Goal: Information Seeking & Learning: Learn about a topic

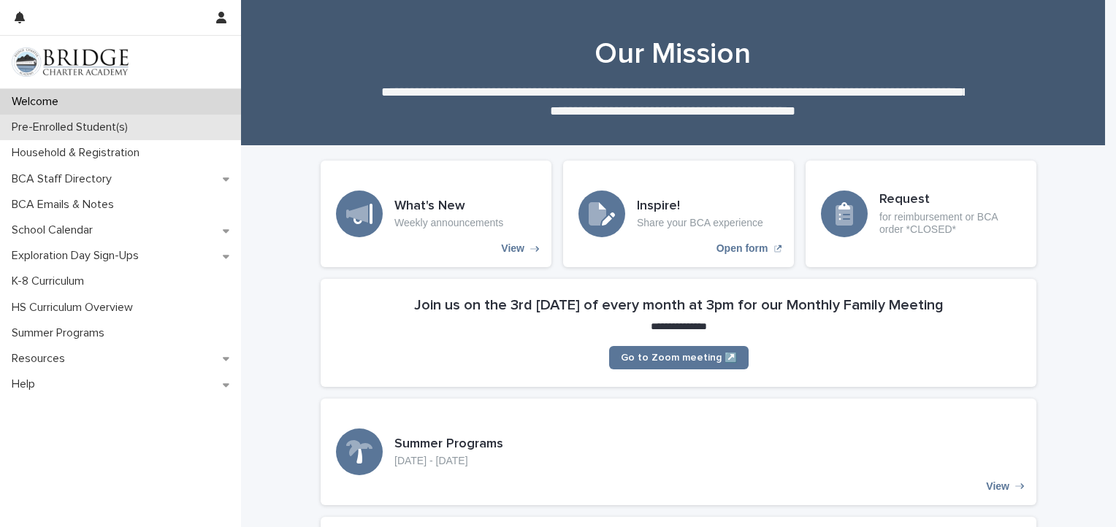
click at [25, 128] on p "Pre-Enrolled Student(s)" at bounding box center [73, 128] width 134 height 14
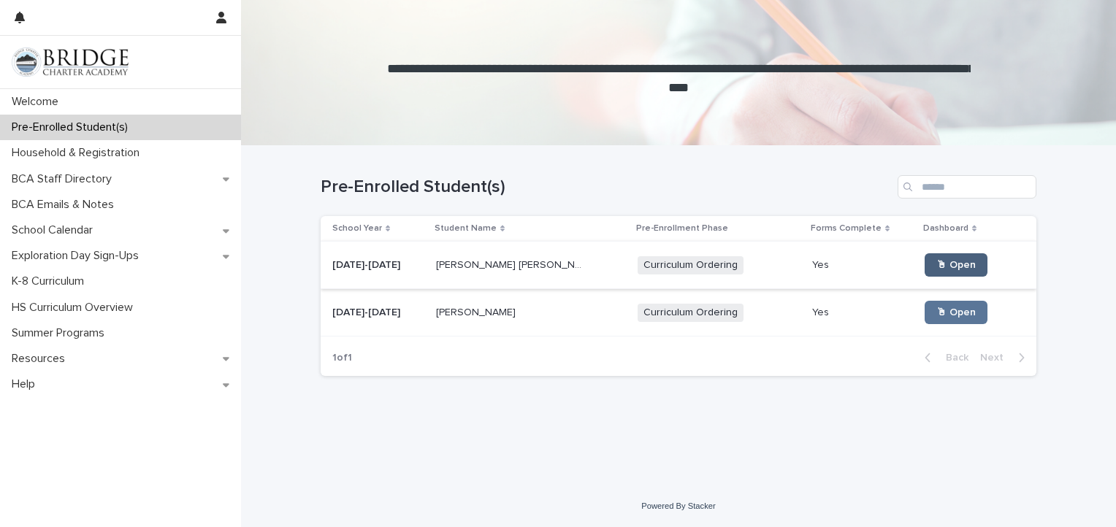
click at [934, 254] on link "🖱 Open" at bounding box center [956, 265] width 63 height 23
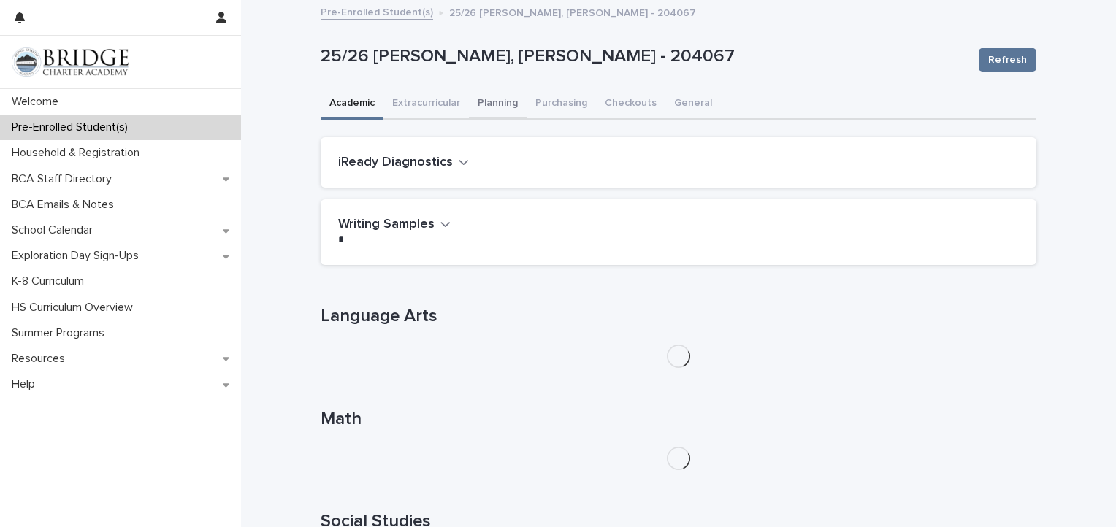
click at [506, 104] on button "Planning" at bounding box center [498, 104] width 58 height 31
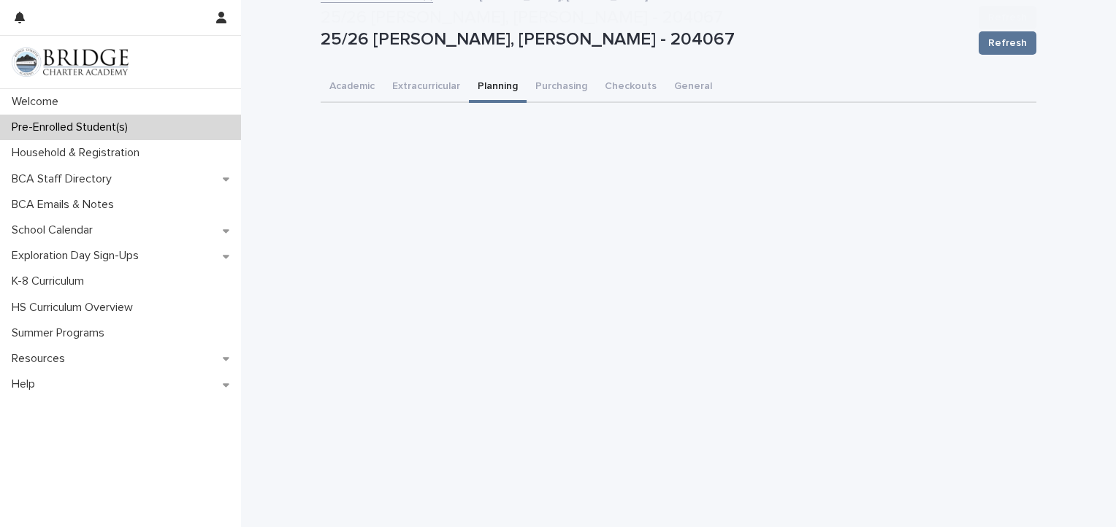
scroll to position [1883, 0]
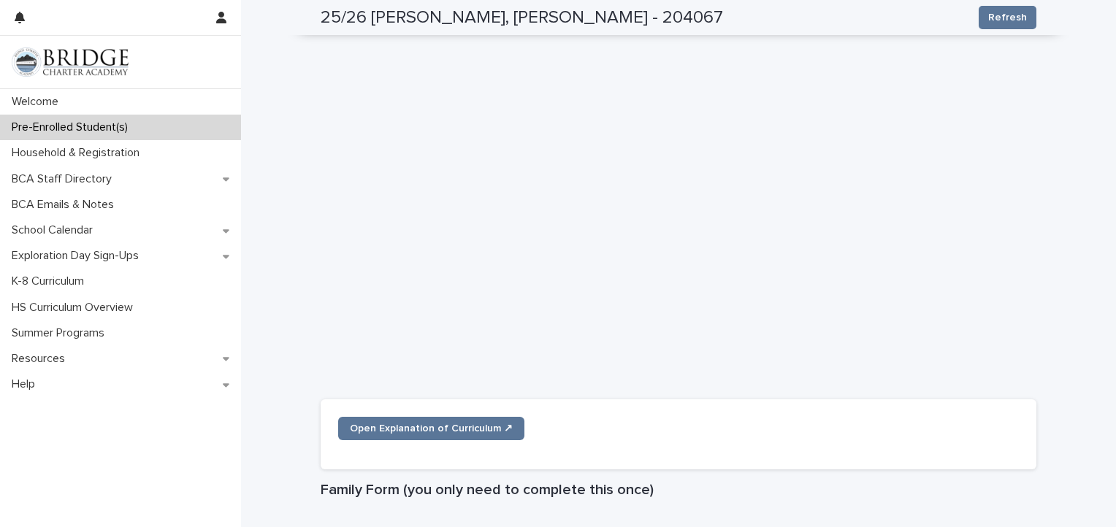
scroll to position [1091, 0]
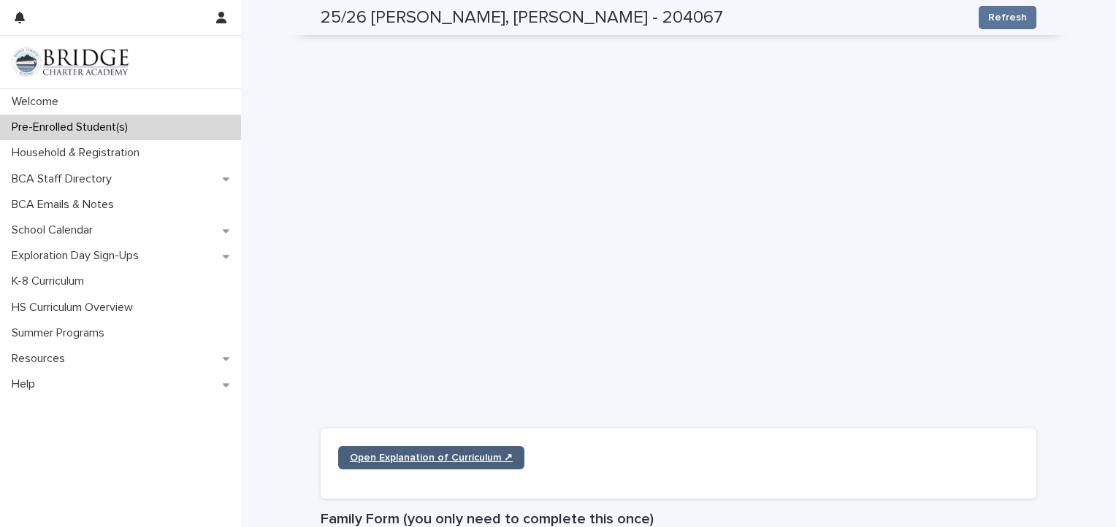
click at [473, 456] on span "Open Explanation of Curriculum ↗" at bounding box center [431, 458] width 163 height 10
click at [278, 262] on div "**********" at bounding box center [678, 240] width 875 height 2658
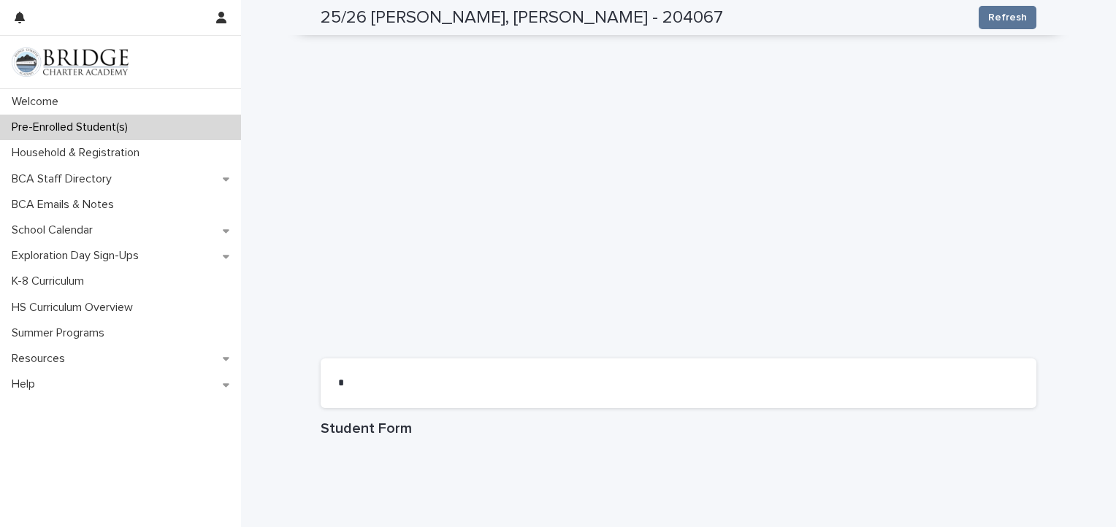
scroll to position [1734, 0]
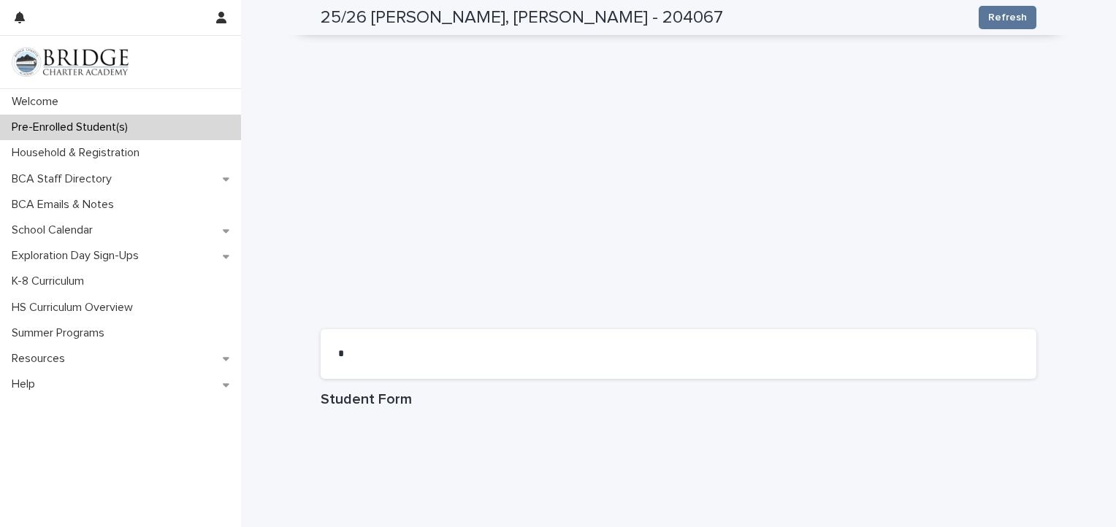
drag, startPoint x: 907, startPoint y: 345, endPoint x: 918, endPoint y: 381, distance: 38.1
click at [918, 381] on div "Loading... Saving… •••" at bounding box center [679, 360] width 716 height 61
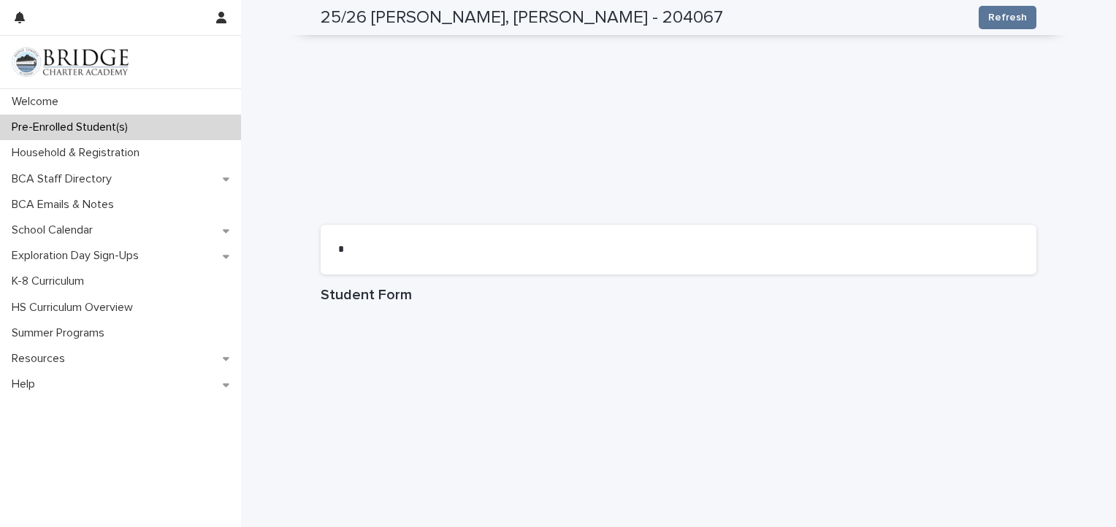
scroll to position [2172, 0]
